Goal: Information Seeking & Learning: Learn about a topic

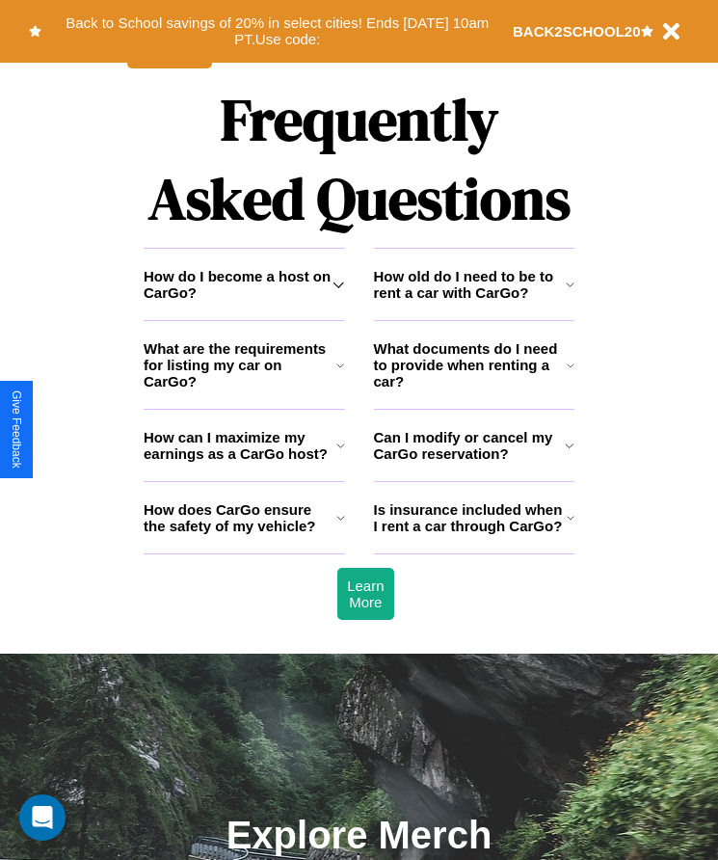
scroll to position [2515, 0]
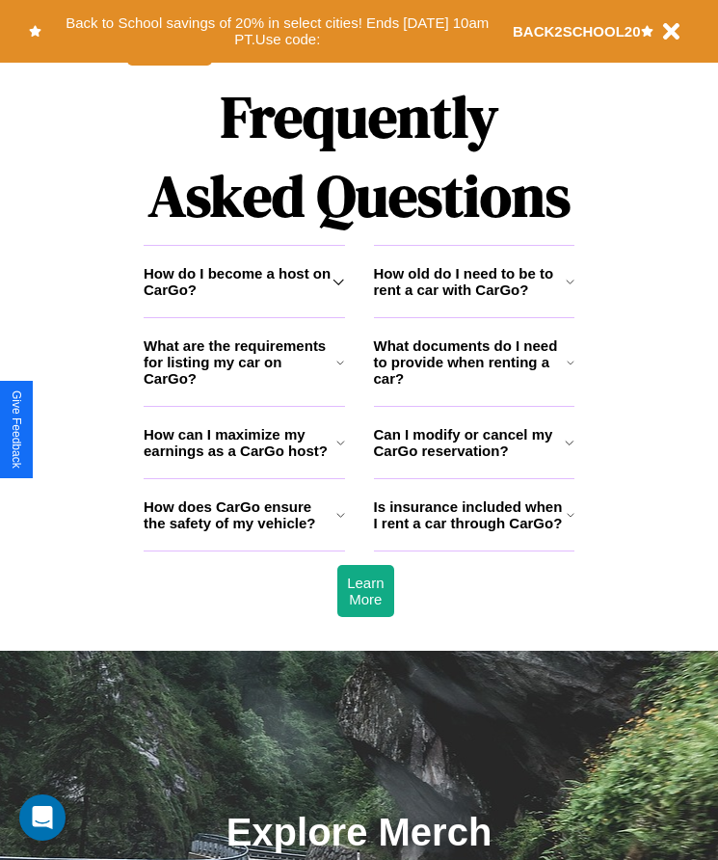
click at [340, 450] on icon at bounding box center [341, 442] width 9 height 15
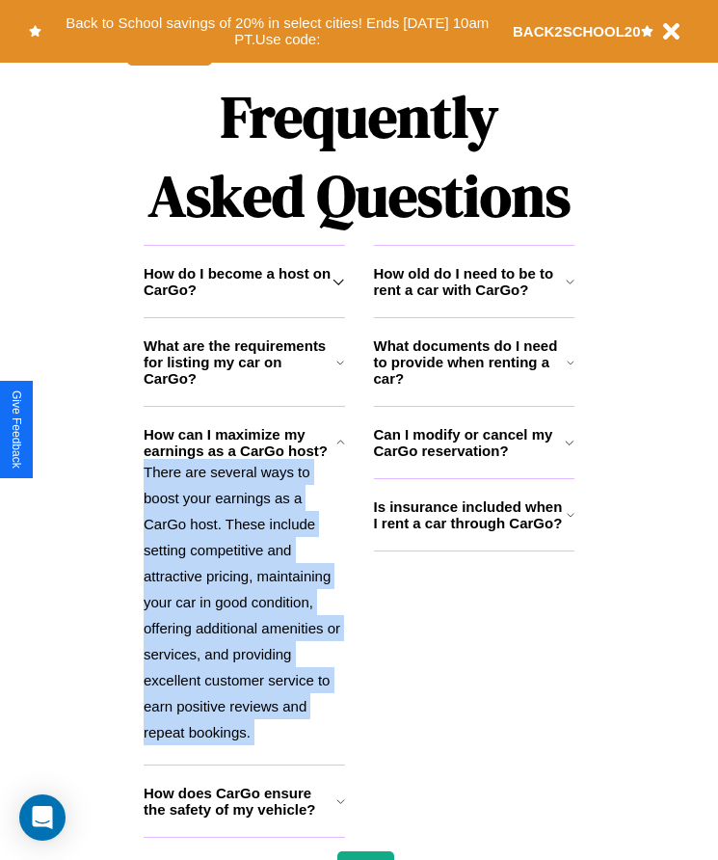
click at [473, 459] on h3 "Can I modify or cancel my CarGo reservation?" at bounding box center [470, 442] width 192 height 33
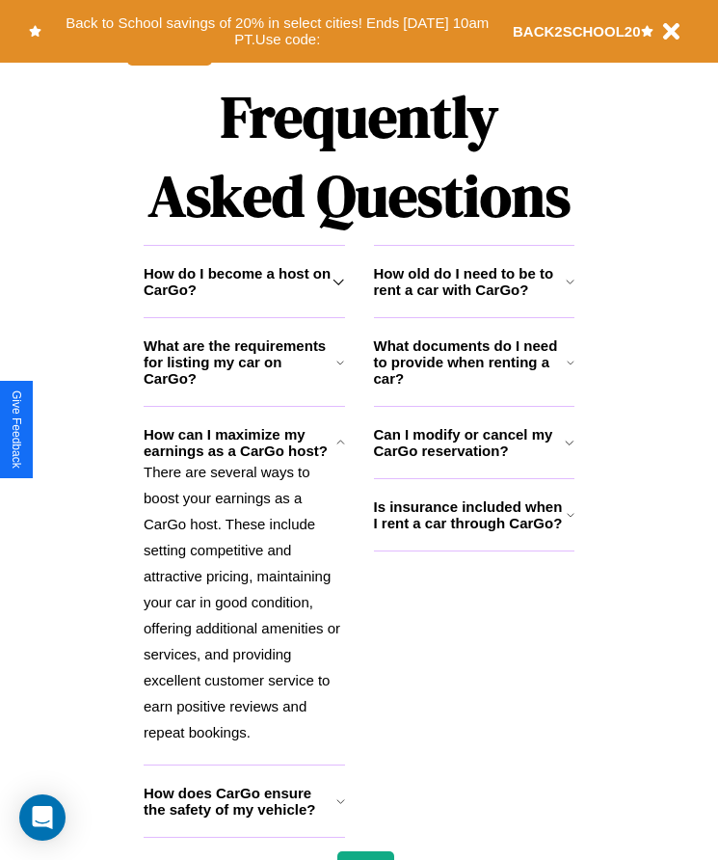
click at [473, 298] on h3 "How old do I need to be to rent a car with CarGo?" at bounding box center [470, 281] width 192 height 33
click at [570, 523] on icon at bounding box center [571, 514] width 8 height 15
